Goal: Information Seeking & Learning: Learn about a topic

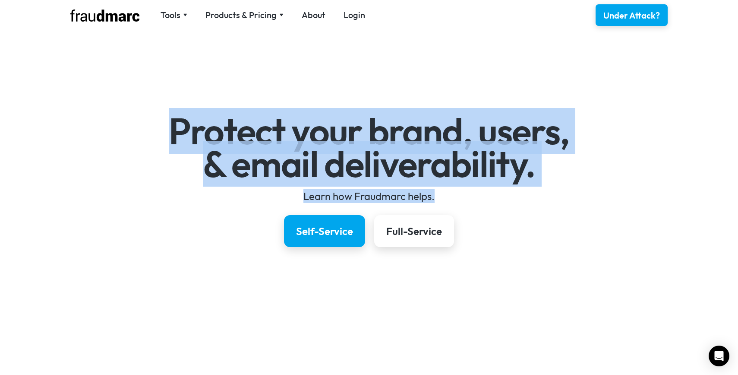
drag, startPoint x: 174, startPoint y: 130, endPoint x: 575, endPoint y: 195, distance: 405.9
click at [575, 195] on div "Protect your brand, users, & email deliverability. Learn how Fraudmarc helps. S…" at bounding box center [369, 181] width 501 height 132
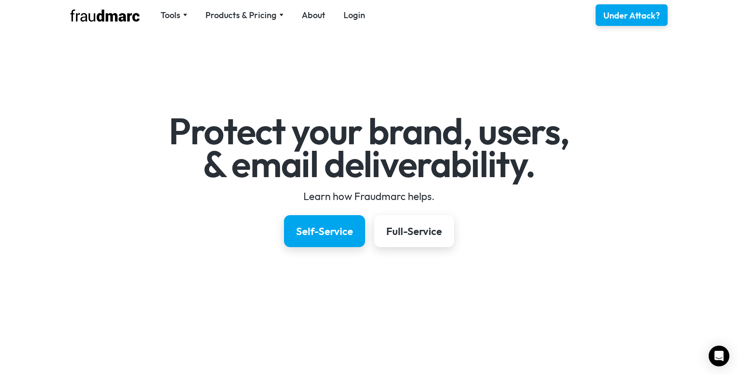
click at [461, 214] on div "Protect your brand, users, & email deliverability. Learn how Fraudmarc helps. S…" at bounding box center [369, 181] width 501 height 132
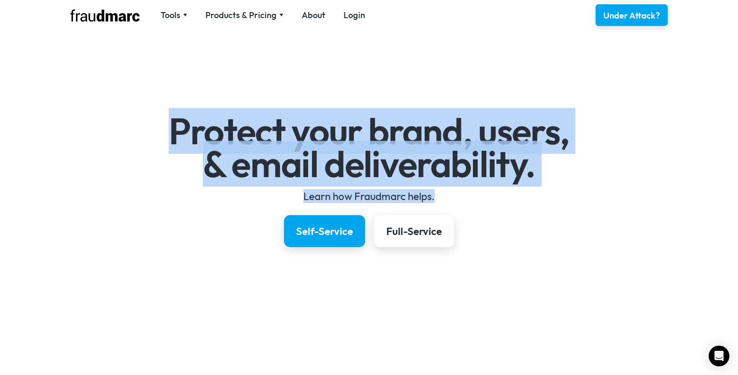
drag, startPoint x: 445, startPoint y: 202, endPoint x: 168, endPoint y: 114, distance: 290.0
click at [168, 115] on div "Protect your brand, users, & email deliverability. Learn how Fraudmarc helps. S…" at bounding box center [369, 181] width 501 height 132
click at [191, 130] on h1 "Protect your brand, users, & email deliverability." at bounding box center [369, 147] width 501 height 65
drag, startPoint x: 176, startPoint y: 127, endPoint x: 484, endPoint y: 200, distance: 316.7
click at [484, 200] on div "Protect your brand, users, & email deliverability. Learn how Fraudmarc helps. S…" at bounding box center [369, 181] width 501 height 132
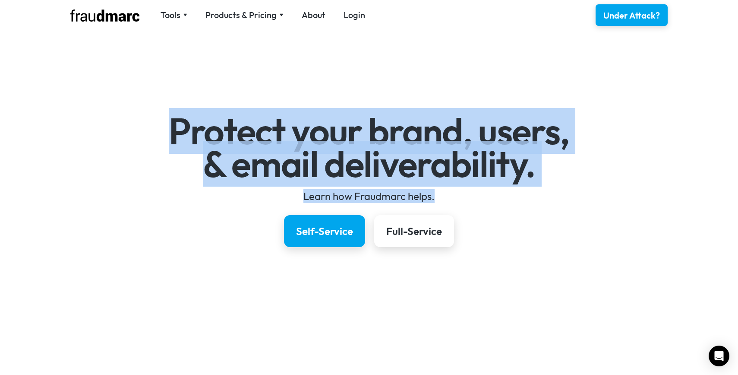
click at [445, 195] on div "Learn how Fraudmarc helps." at bounding box center [369, 196] width 501 height 14
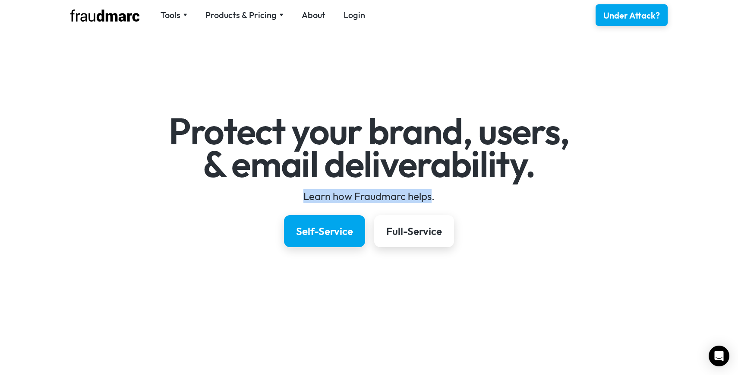
drag, startPoint x: 405, startPoint y: 198, endPoint x: 325, endPoint y: 189, distance: 80.4
click at [325, 189] on div "Learn how Fraudmarc helps." at bounding box center [369, 196] width 501 height 14
click at [295, 188] on div "Protect your brand, users, & email deliverability. Learn how Fraudmarc helps. S…" at bounding box center [369, 181] width 501 height 132
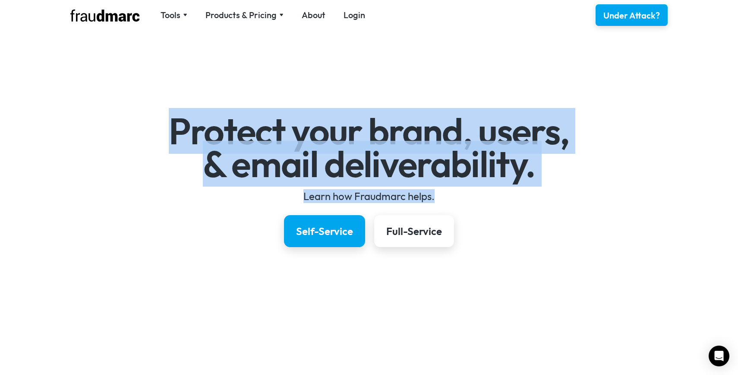
drag, startPoint x: 168, startPoint y: 127, endPoint x: 474, endPoint y: 196, distance: 312.9
click at [474, 196] on div "Protect your brand, users, & email deliverability. Learn how Fraudmarc helps. S…" at bounding box center [369, 181] width 501 height 132
click at [446, 198] on div "Learn how Fraudmarc helps." at bounding box center [369, 196] width 501 height 14
drag, startPoint x: 446, startPoint y: 198, endPoint x: 171, endPoint y: 119, distance: 285.7
click at [171, 119] on div "Protect your brand, users, & email deliverability. Learn how Fraudmarc helps. S…" at bounding box center [369, 181] width 501 height 132
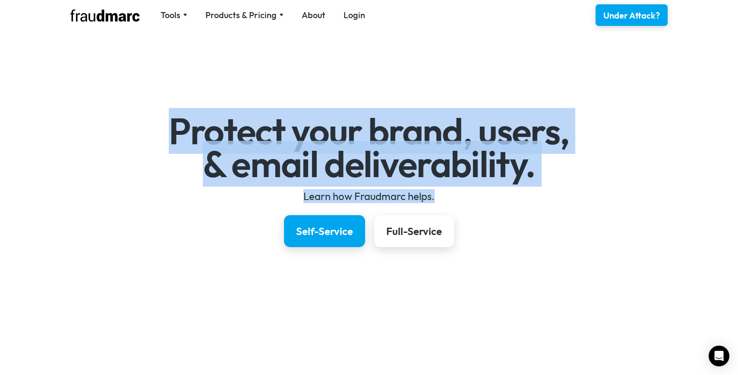
click at [171, 119] on h1 "Protect your brand, users, & email deliverability." at bounding box center [369, 147] width 501 height 65
